Goal: Check status: Check status

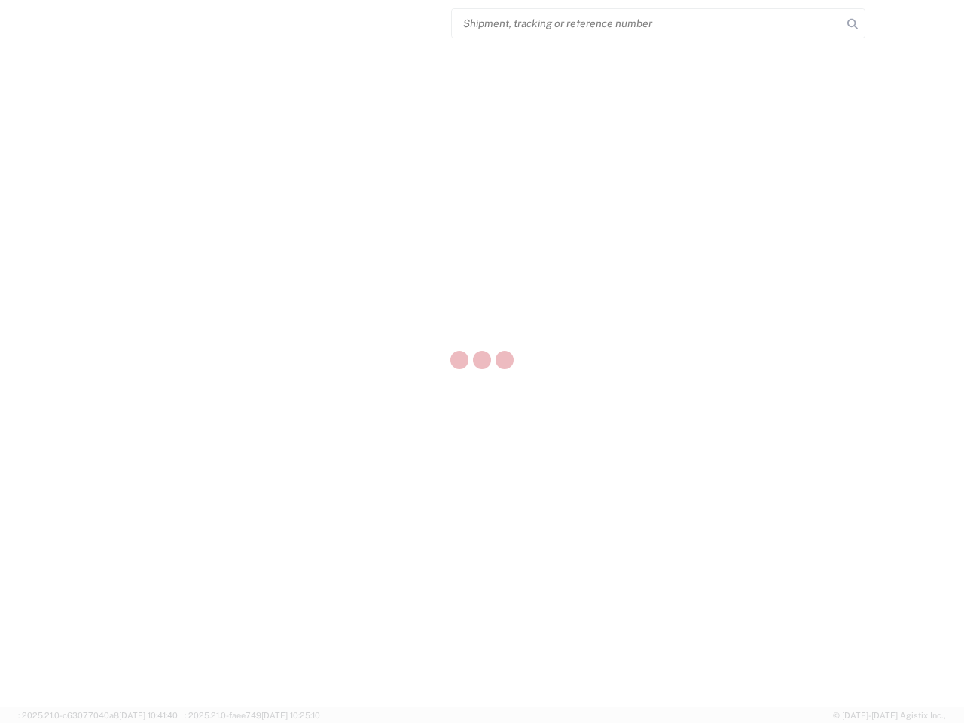
select select "US"
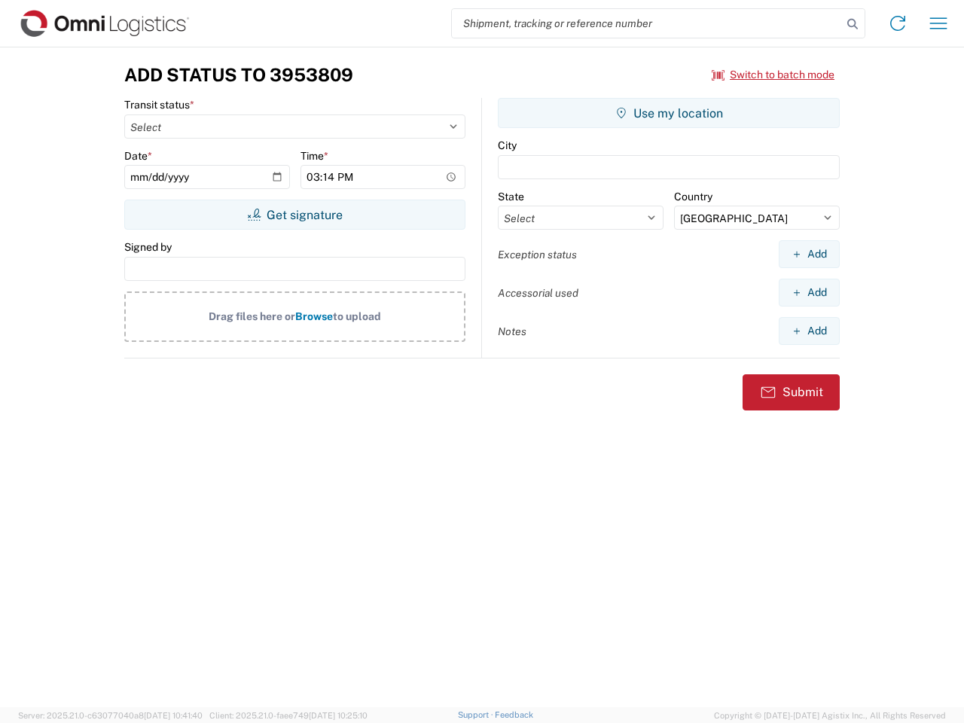
click at [647, 23] on input "search" at bounding box center [647, 23] width 390 height 29
click at [853, 24] on icon at bounding box center [852, 24] width 21 height 21
click at [898, 23] on icon at bounding box center [898, 23] width 24 height 24
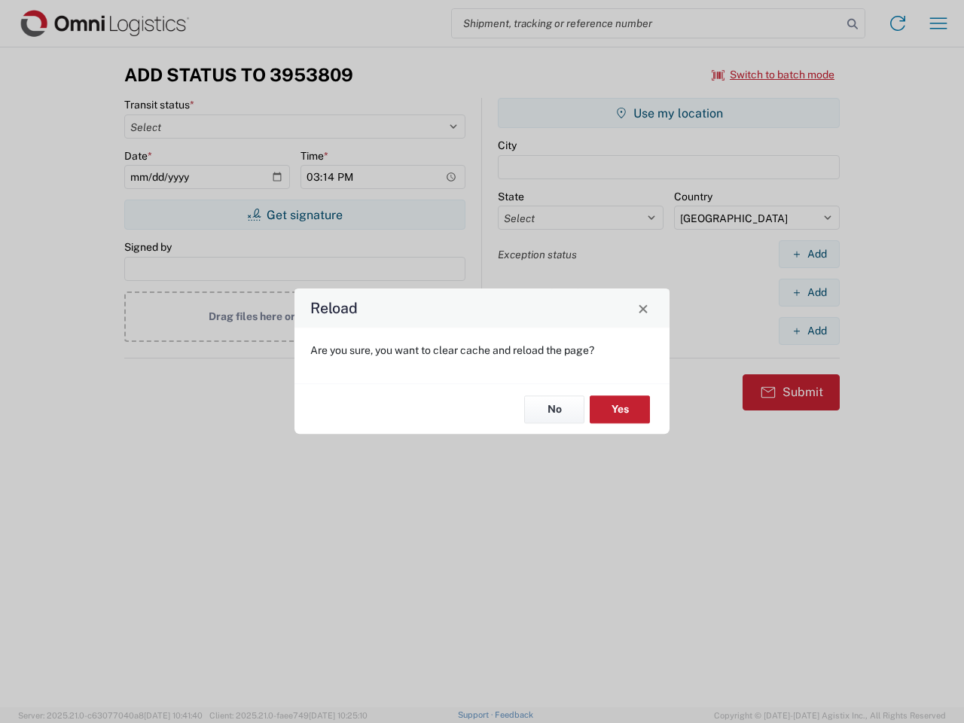
click at [939, 23] on div "Reload Are you sure, you want to clear cache and reload the page? No Yes" at bounding box center [482, 361] width 964 height 723
click at [774, 75] on div "Reload Are you sure, you want to clear cache and reload the page? No Yes" at bounding box center [482, 361] width 964 height 723
click at [295, 215] on div "Reload Are you sure, you want to clear cache and reload the page? No Yes" at bounding box center [482, 361] width 964 height 723
click at [669, 113] on div "Reload Are you sure, you want to clear cache and reload the page? No Yes" at bounding box center [482, 361] width 964 height 723
click at [809, 254] on div "Reload Are you sure, you want to clear cache and reload the page? No Yes" at bounding box center [482, 361] width 964 height 723
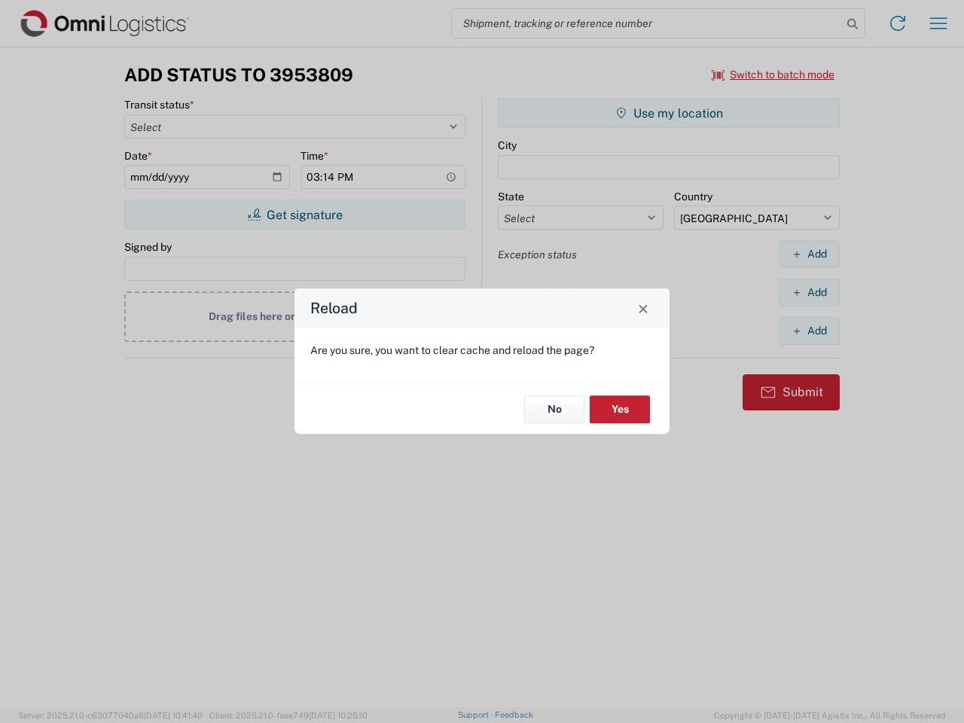
click at [809, 292] on div "Reload Are you sure, you want to clear cache and reload the page? No Yes" at bounding box center [482, 361] width 964 height 723
click at [809, 331] on div "Reload Are you sure, you want to clear cache and reload the page? No Yes" at bounding box center [482, 361] width 964 height 723
